Goal: Task Accomplishment & Management: Use online tool/utility

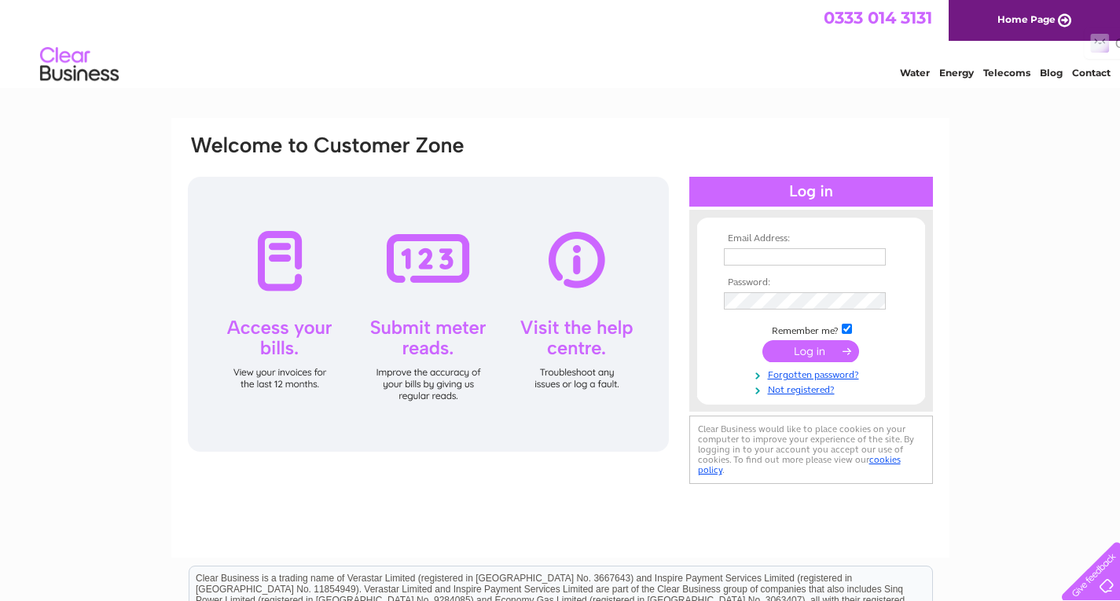
type input "accounts@pantherplc.com"
click at [805, 358] on input "submit" at bounding box center [811, 351] width 97 height 22
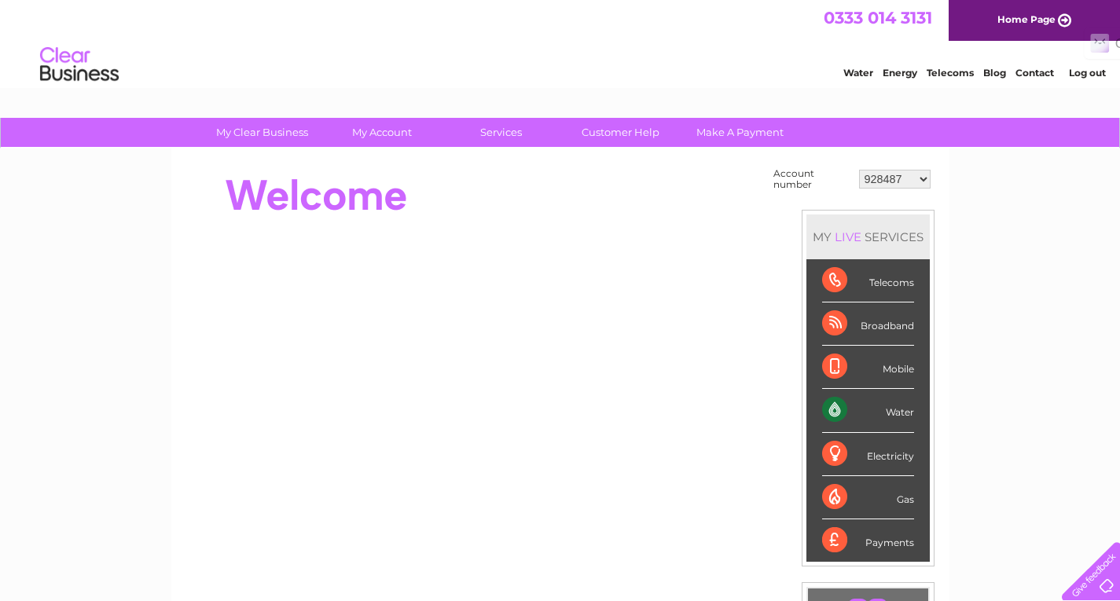
click at [924, 176] on select "928487 944323 974389 976490 1117295 1119549 30284263 30299296 30317324 30317633…" at bounding box center [895, 179] width 72 height 19
select select "944323"
click at [859, 170] on select "928487 944323 974389 976490 1117295 1119549 30284263 30299296 30317324 30317633…" at bounding box center [895, 179] width 72 height 19
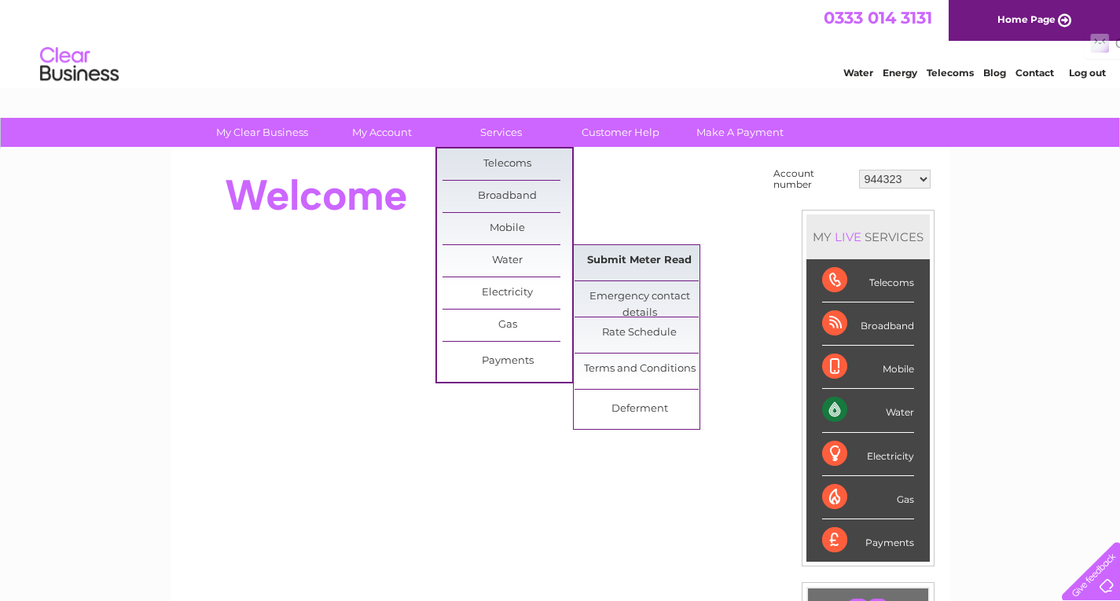
click at [608, 259] on link "Submit Meter Read" at bounding box center [640, 260] width 130 height 31
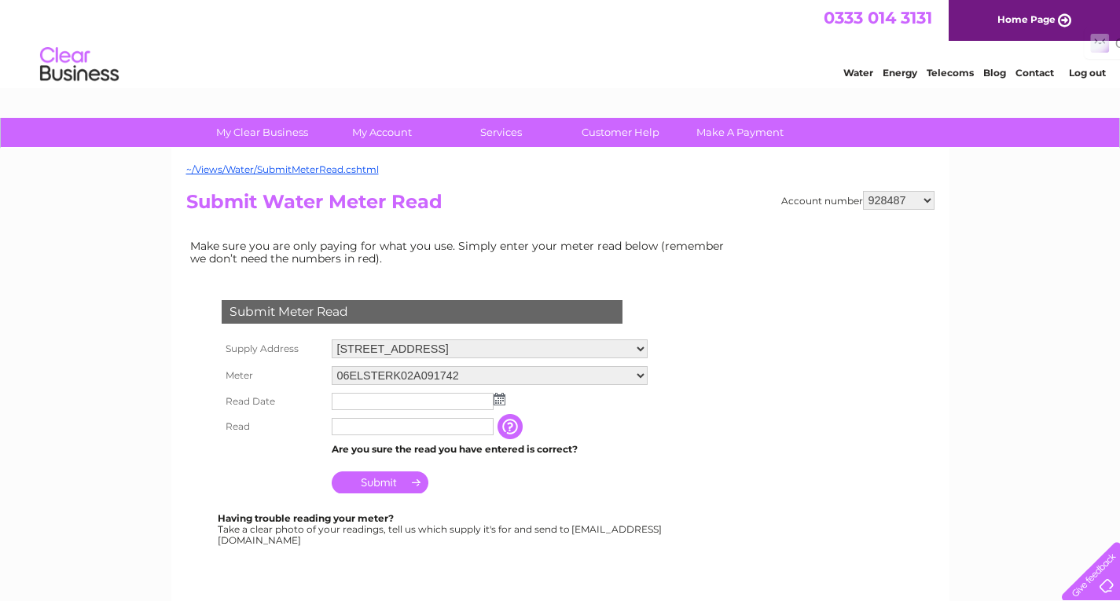
click at [929, 200] on select "928487 944323 974389 976490 1117295 1119549 30284263 30299296 30317324 30317633…" at bounding box center [899, 200] width 72 height 19
select select "944323"
click at [863, 191] on select "928487 944323 974389 976490 1117295 1119549 30284263 30299296 30317324 30317633…" at bounding box center [899, 200] width 72 height 19
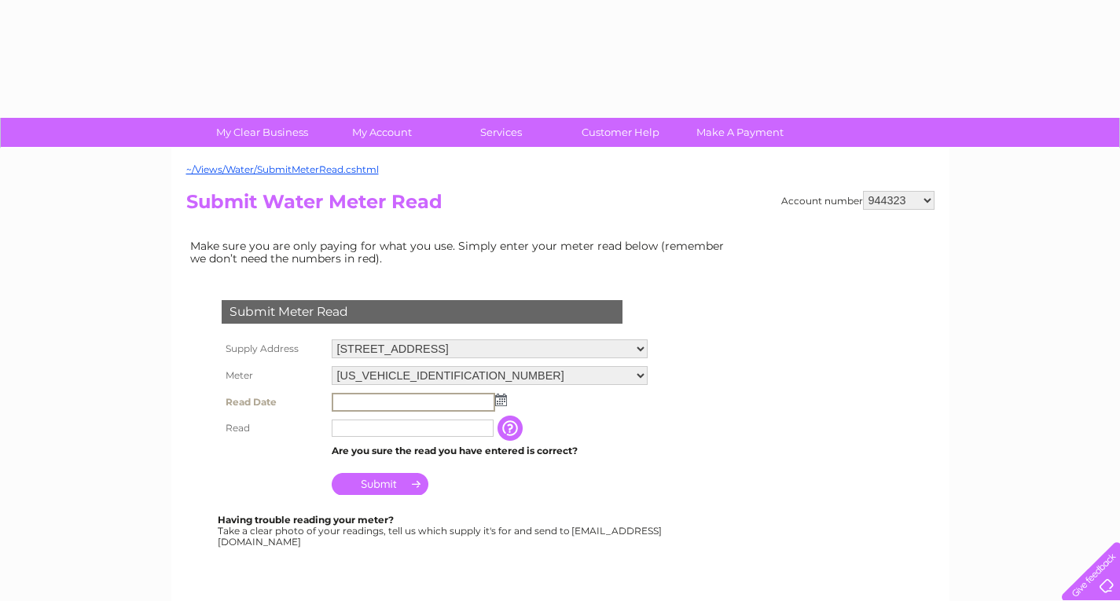
click at [400, 399] on input "text" at bounding box center [414, 402] width 164 height 19
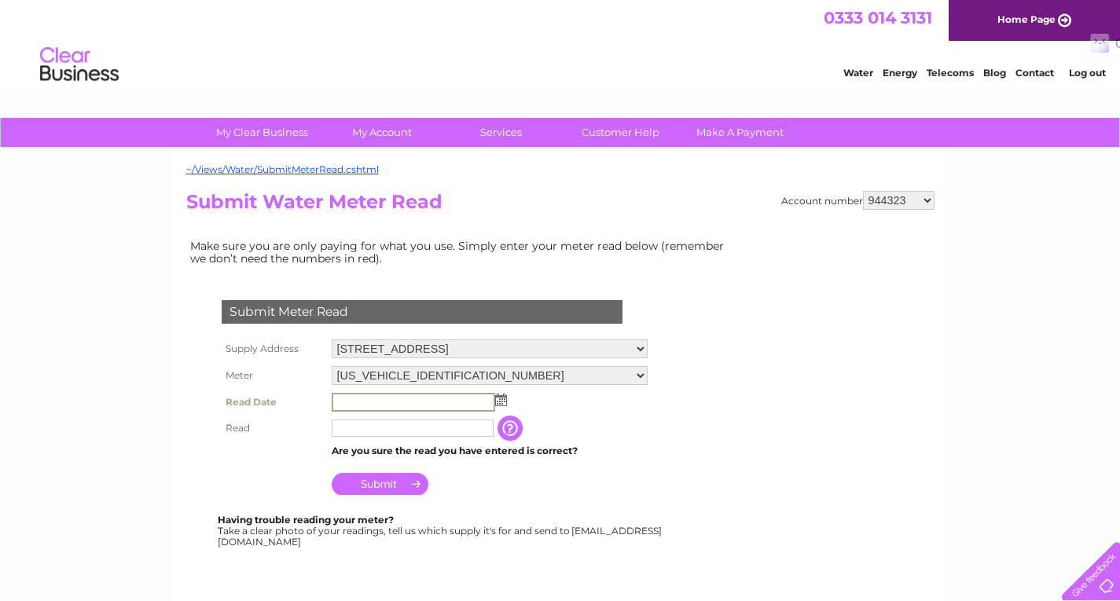
click at [502, 401] on img at bounding box center [501, 400] width 12 height 13
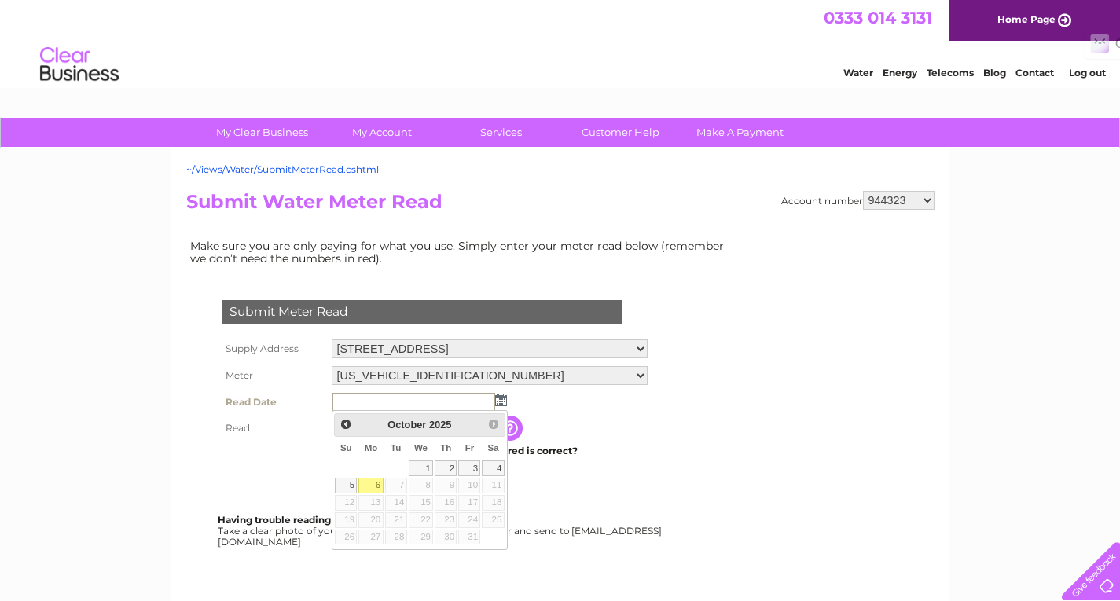
click at [373, 487] on link "6" at bounding box center [370, 486] width 24 height 16
type input "[DATE]"
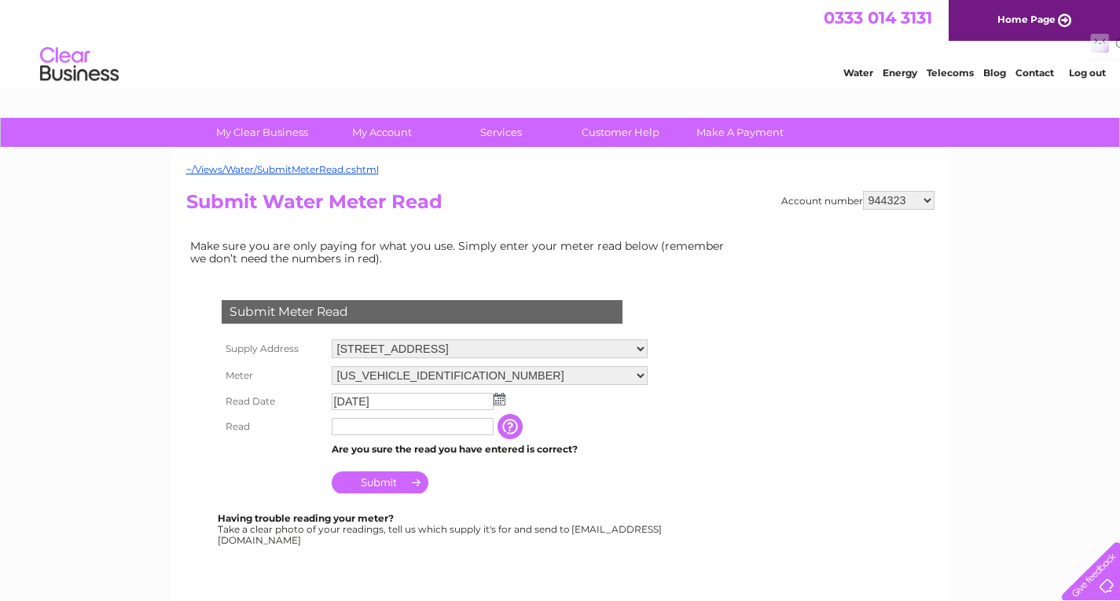
click at [370, 428] on input "text" at bounding box center [413, 426] width 162 height 17
type input "585"
click at [408, 485] on input "Submit" at bounding box center [380, 484] width 97 height 22
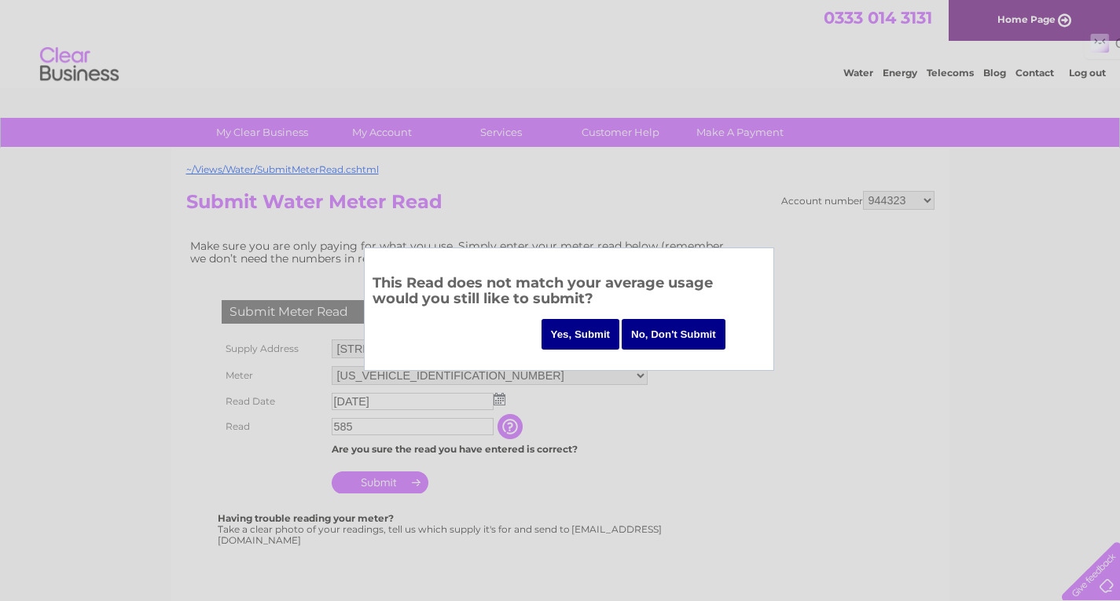
click at [575, 336] on input "Yes, Submit" at bounding box center [581, 334] width 79 height 31
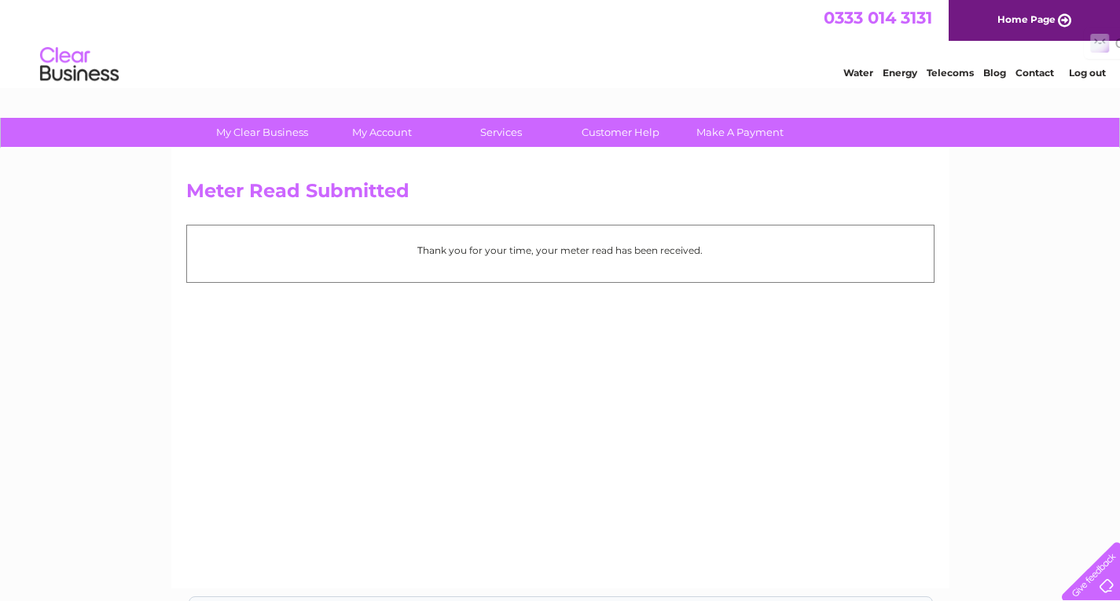
click at [737, 377] on div "Meter Read Submitted Thank you for your time, your meter read has been received." at bounding box center [560, 369] width 778 height 440
